Goal: Task Accomplishment & Management: Manage account settings

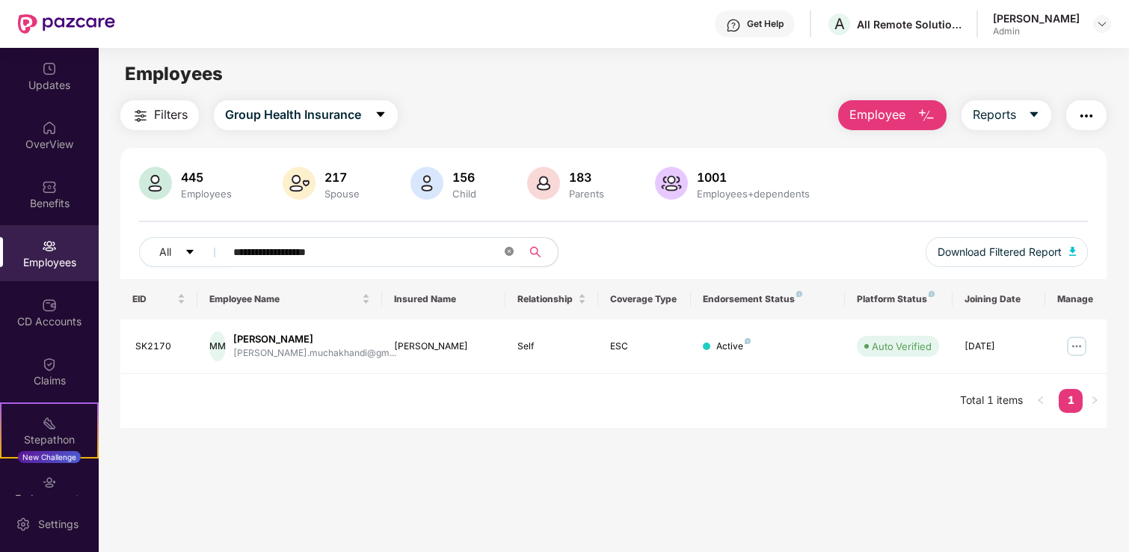
scroll to position [48, 0]
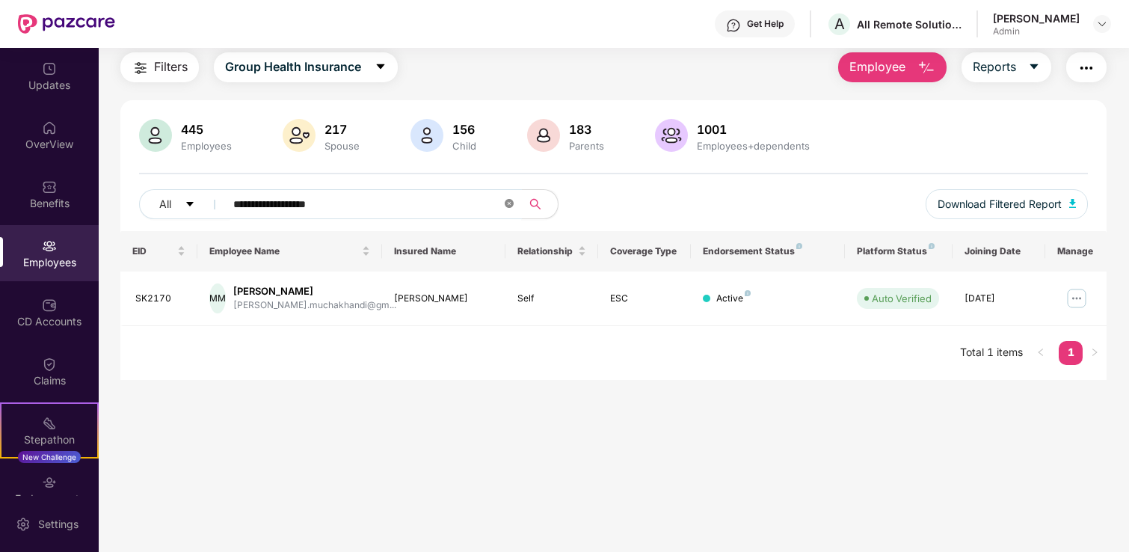
click at [508, 200] on icon "close-circle" at bounding box center [509, 203] width 9 height 9
click at [363, 203] on input "text" at bounding box center [367, 204] width 268 height 22
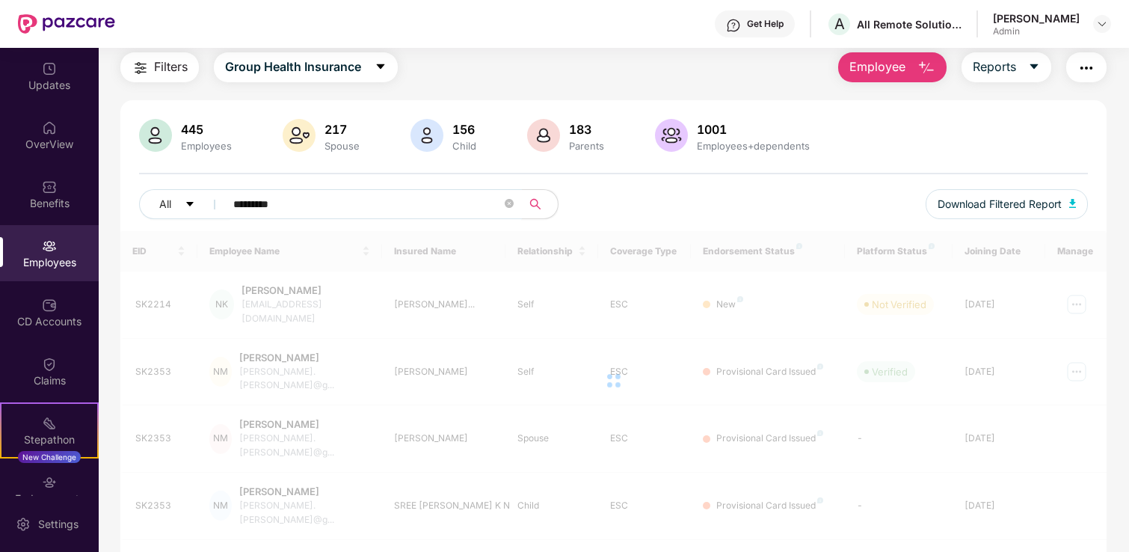
type input "*********"
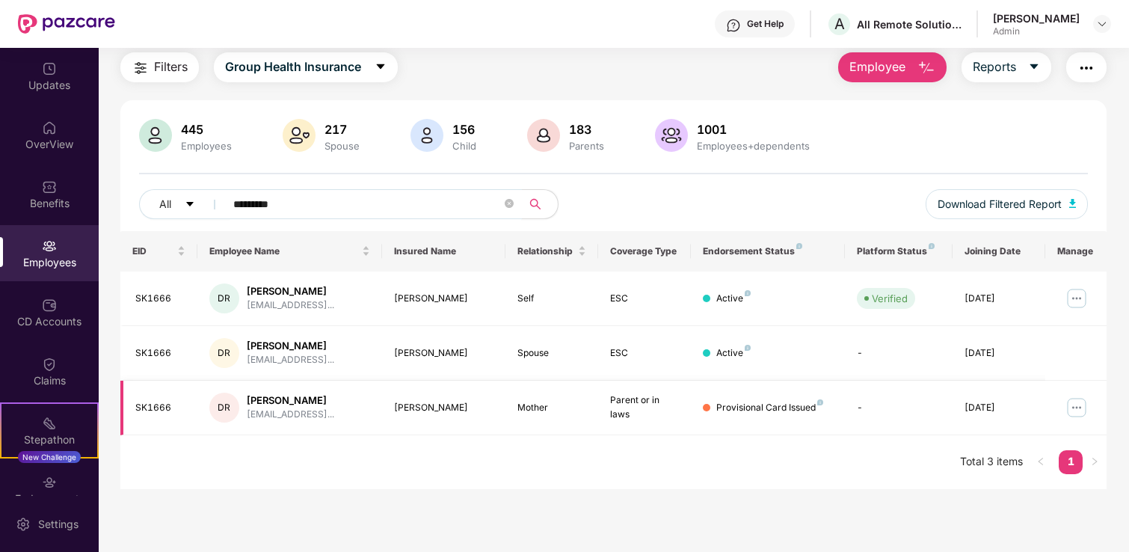
click at [1062, 415] on td at bounding box center [1076, 407] width 62 height 55
click at [1071, 410] on img at bounding box center [1076, 407] width 24 height 24
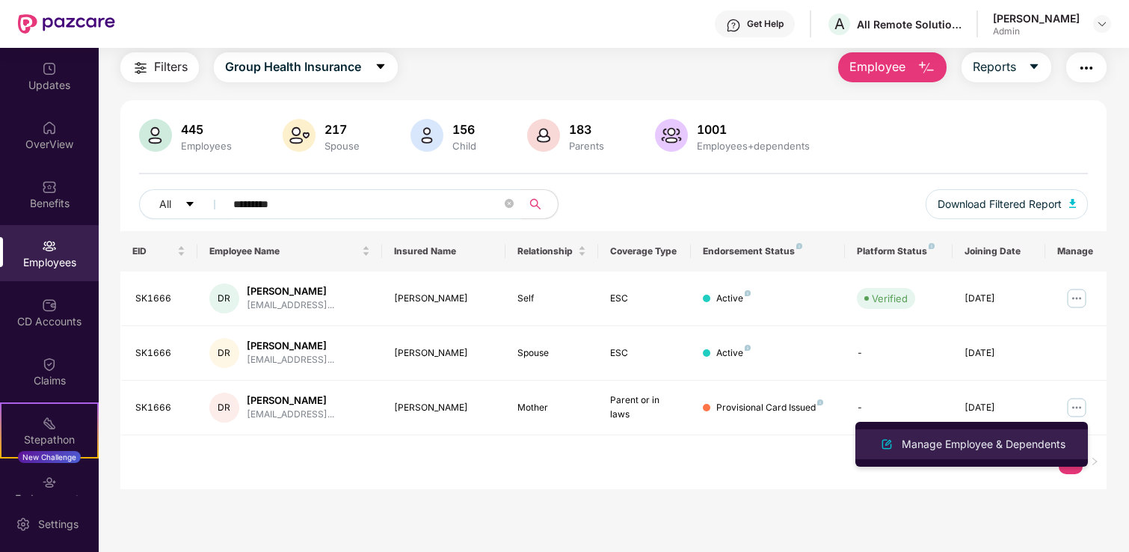
click at [955, 448] on div "Manage Employee & Dependents" at bounding box center [984, 444] width 170 height 16
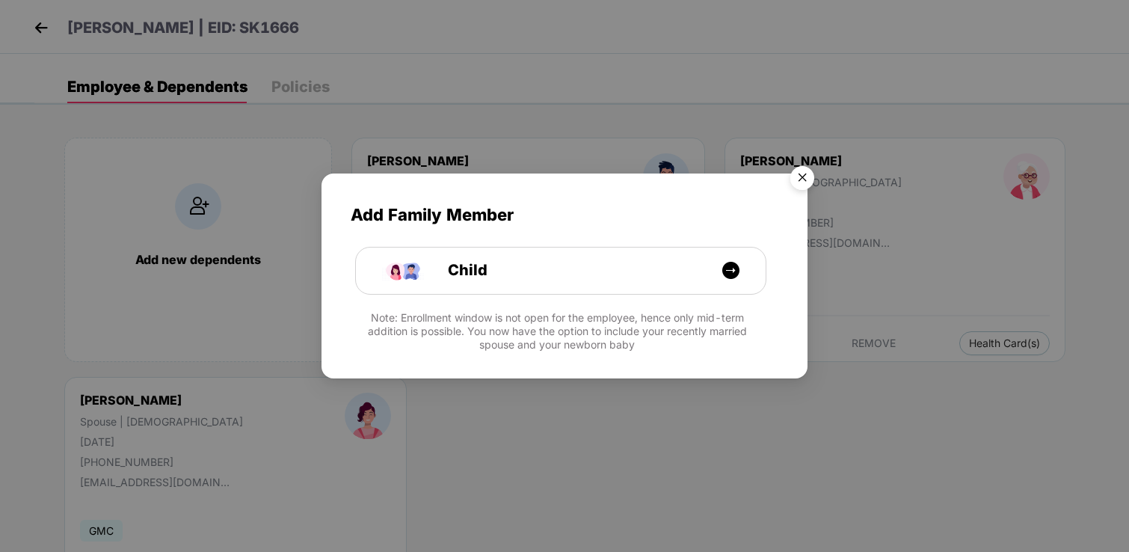
click at [798, 170] on img "Close" at bounding box center [802, 180] width 42 height 42
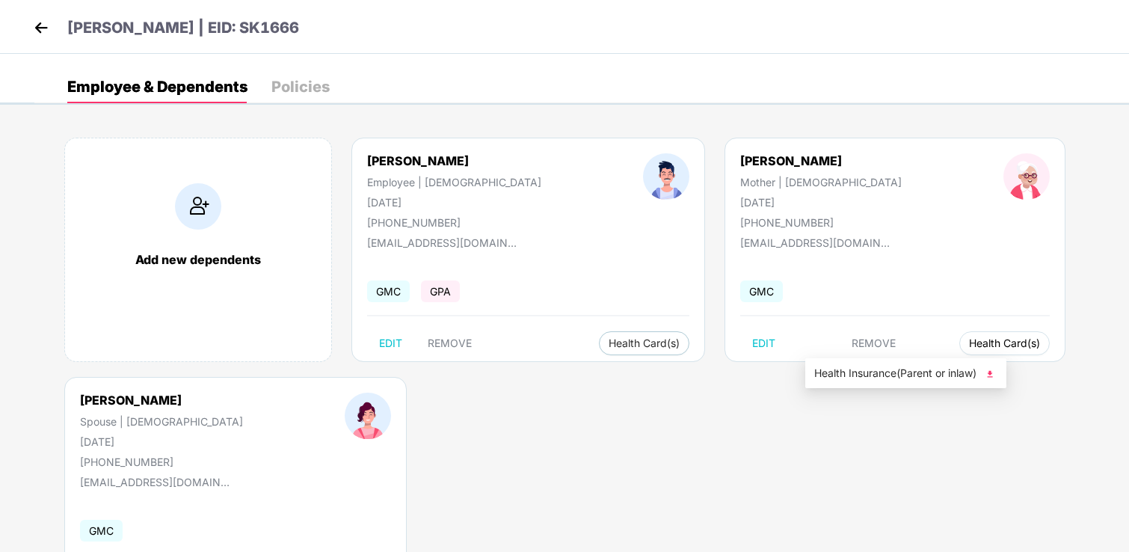
click at [969, 347] on span "Health Card(s)" at bounding box center [1004, 342] width 71 height 7
click at [847, 378] on span "Health Insurance(Parent or inlaw)" at bounding box center [905, 373] width 183 height 16
